Goal: Task Accomplishment & Management: Complete application form

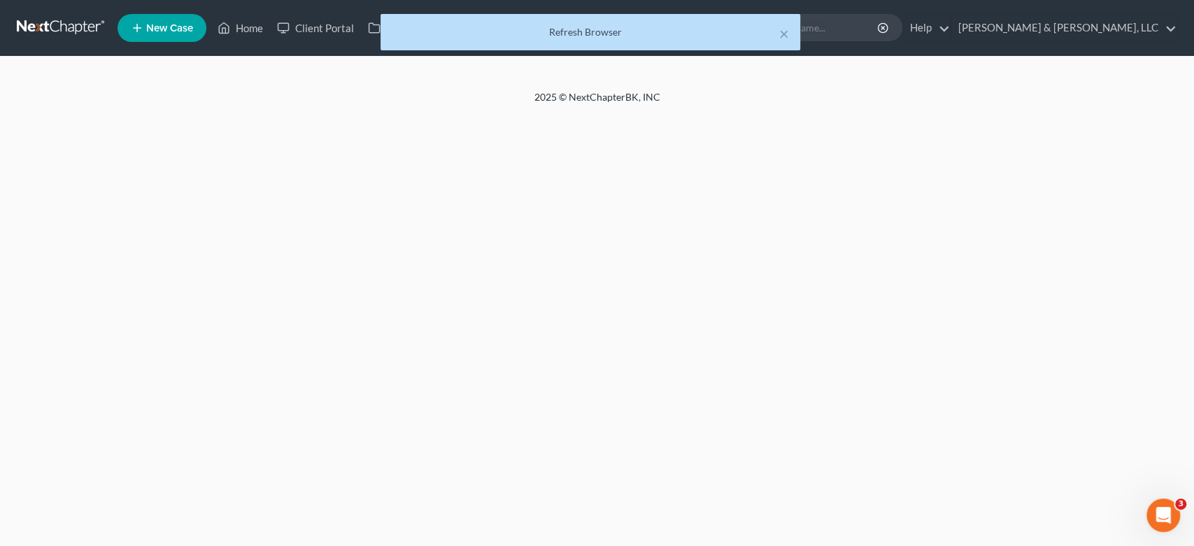
click at [395, 236] on div "Home New Case Client Portal Directory Cases [PERSON_NAME] & [PERSON_NAME], LLC …" at bounding box center [597, 273] width 1194 height 546
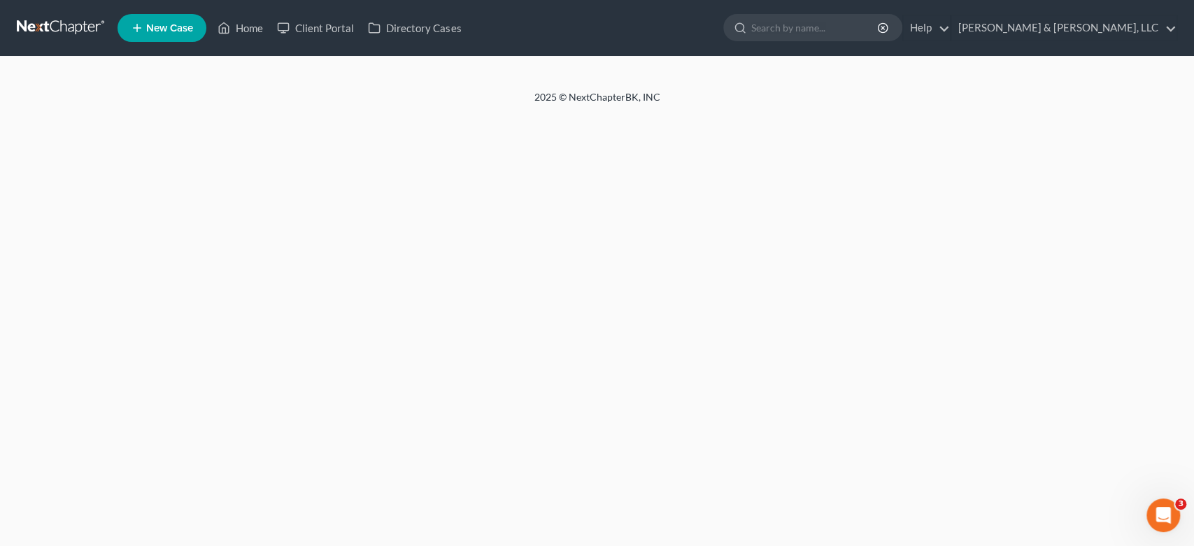
click at [377, 237] on div "Home New Case Client Portal Directory Cases [PERSON_NAME] & [PERSON_NAME], LLC …" at bounding box center [597, 273] width 1194 height 546
click at [173, 27] on span "New Case" at bounding box center [169, 28] width 47 height 10
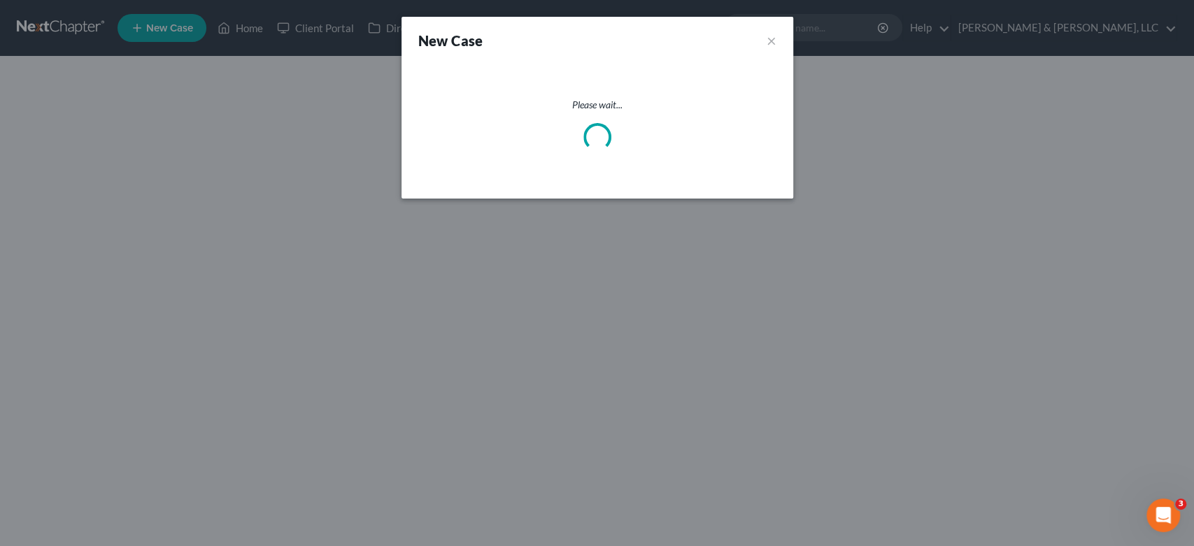
select select "19"
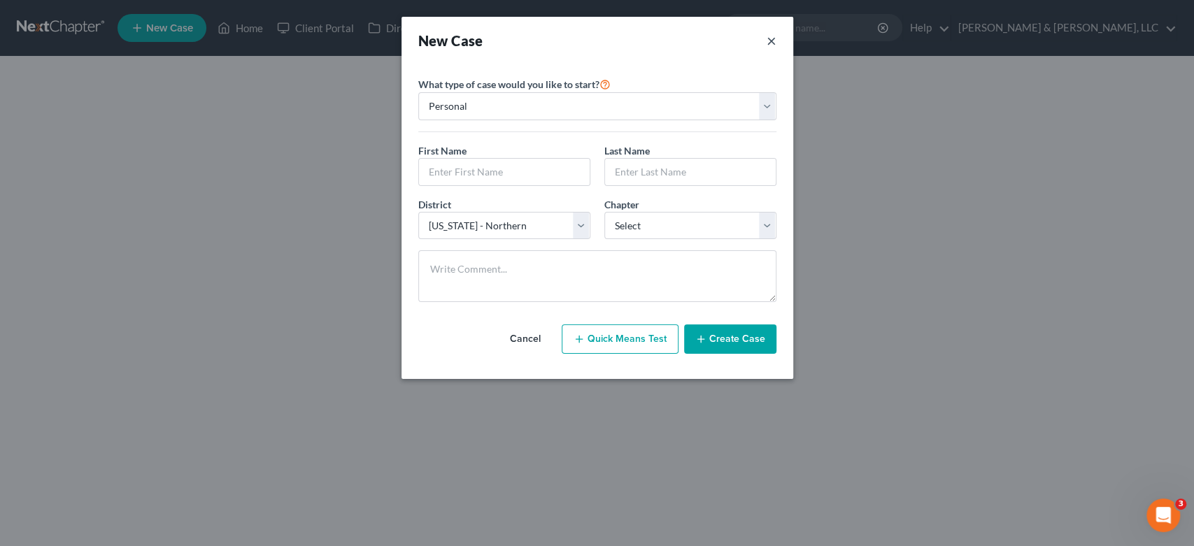
click at [771, 38] on button "×" at bounding box center [772, 41] width 10 height 20
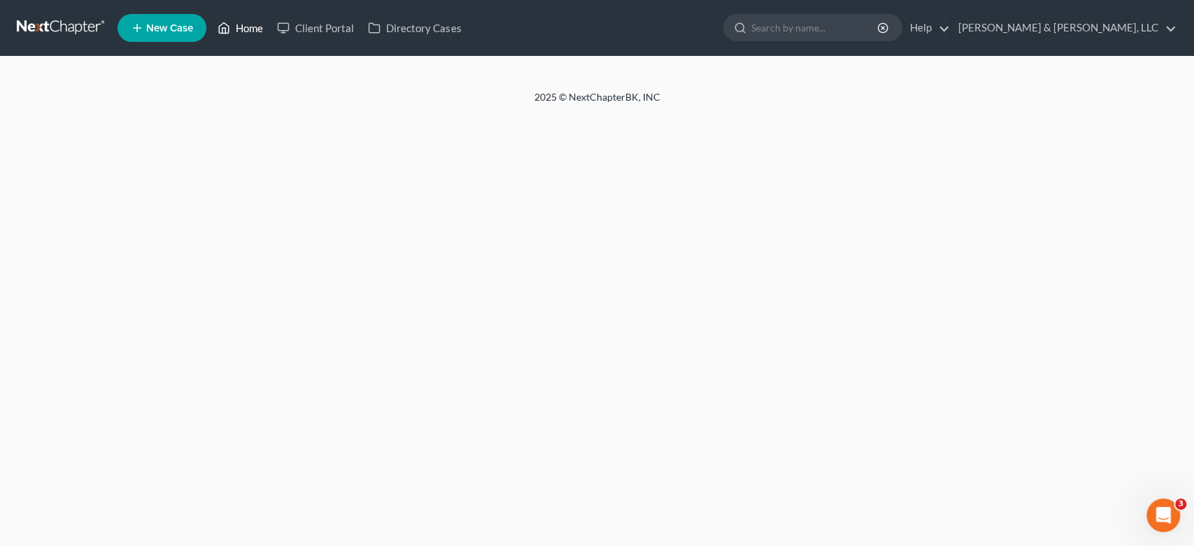
click at [255, 26] on link "Home" at bounding box center [240, 27] width 59 height 25
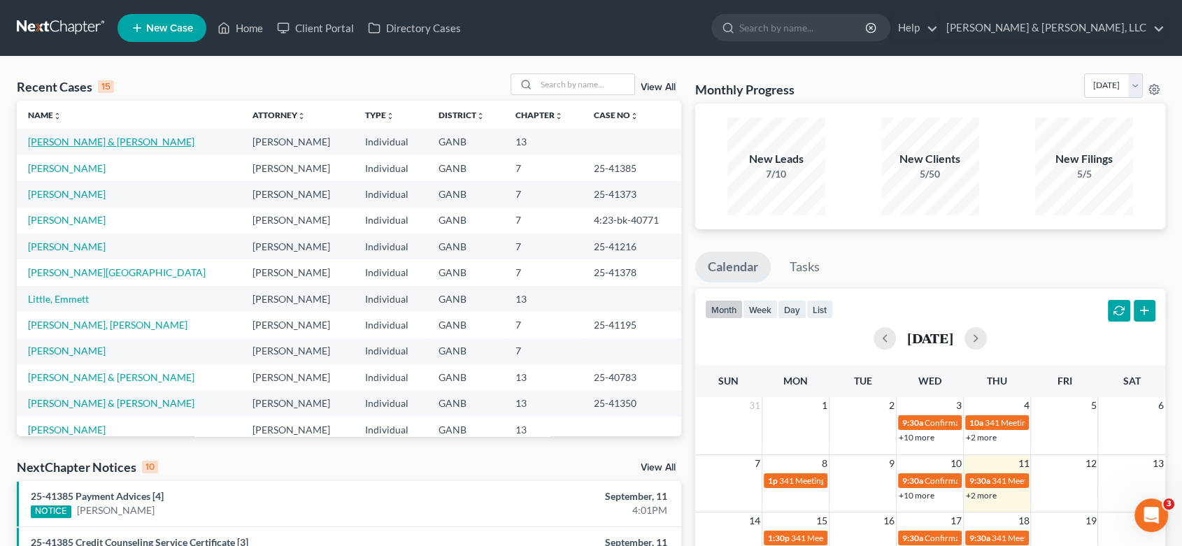
click at [122, 143] on link "[PERSON_NAME] & [PERSON_NAME]" at bounding box center [111, 142] width 166 height 12
